Goal: Task Accomplishment & Management: Use online tool/utility

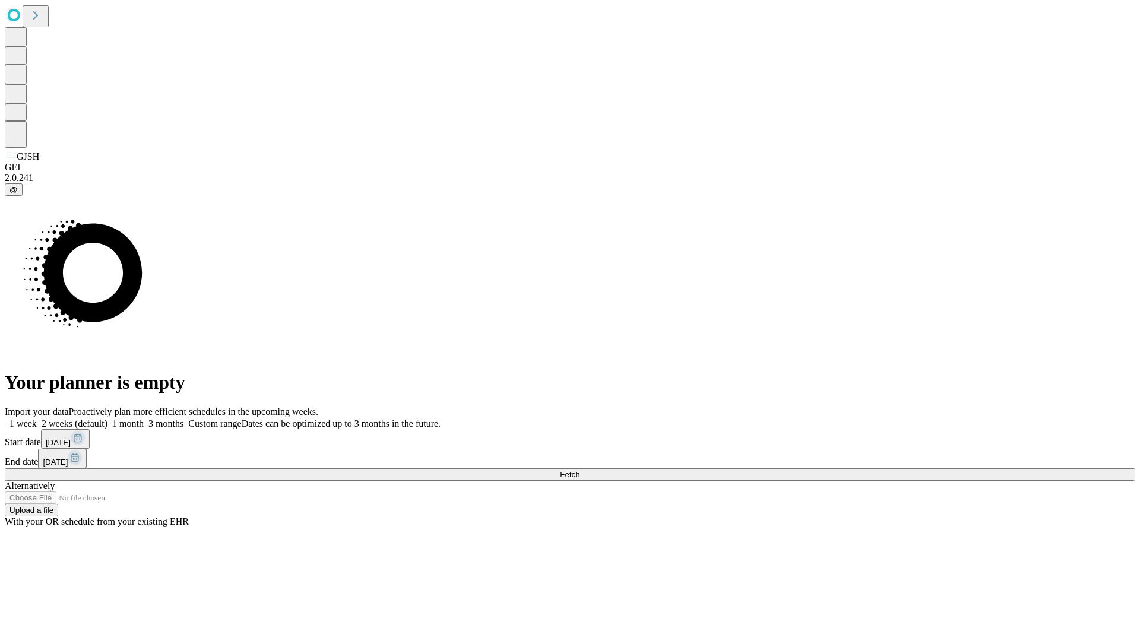
click at [579, 470] on span "Fetch" at bounding box center [570, 474] width 20 height 9
